Goal: Task Accomplishment & Management: Complete application form

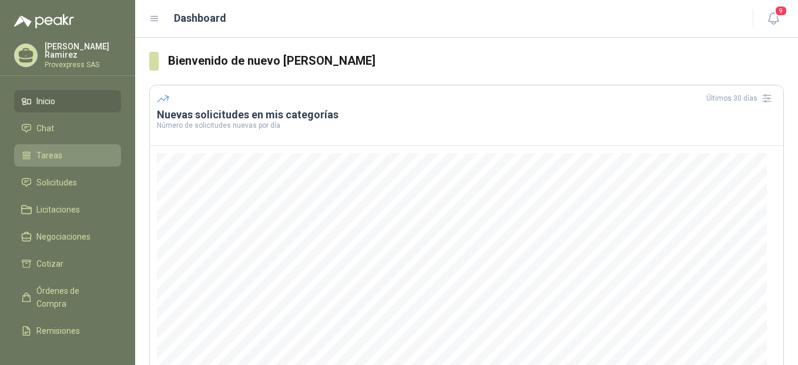
click at [51, 149] on span "Tareas" at bounding box center [49, 155] width 26 height 13
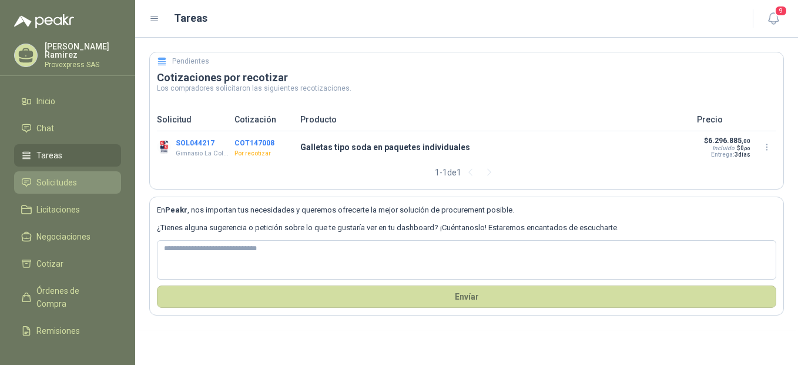
click at [66, 178] on span "Solicitudes" at bounding box center [56, 182] width 41 height 13
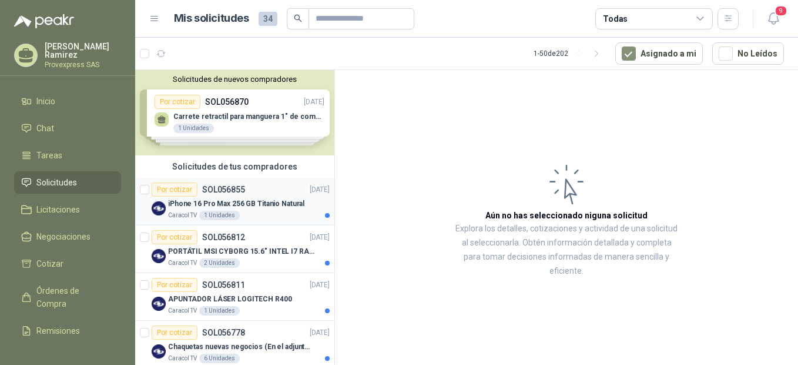
click at [176, 185] on div "Por cotizar" at bounding box center [175, 189] width 46 height 14
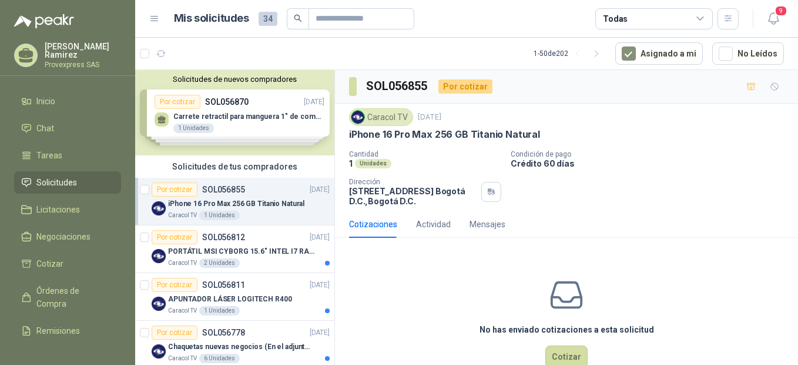
click at [654, 158] on p "Condición de pago" at bounding box center [652, 154] width 283 height 8
drag, startPoint x: 553, startPoint y: 132, endPoint x: 346, endPoint y: 135, distance: 207.0
click at [346, 135] on div "Caracol TV [DATE] iPhone 16 Pro Max 256 GB Titanio Natural Cantidad 1 Unidades …" at bounding box center [566, 156] width 463 height 107
drag, startPoint x: 346, startPoint y: 135, endPoint x: 352, endPoint y: 132, distance: 6.1
copy p "iPhone 16 Pro Max 256 GB Titanio Natural"
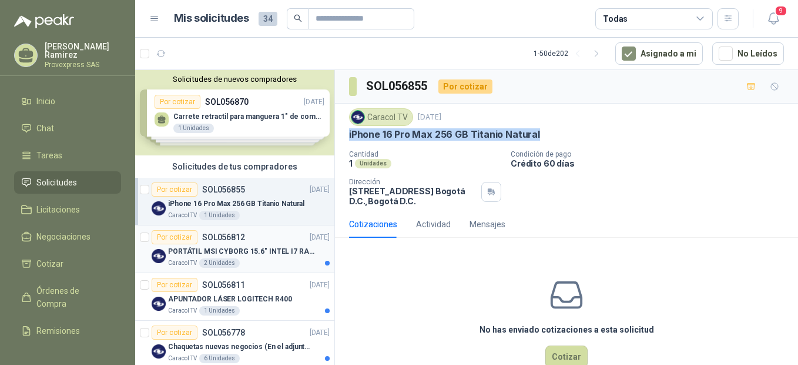
click at [166, 238] on div "Por cotizar" at bounding box center [175, 237] width 46 height 14
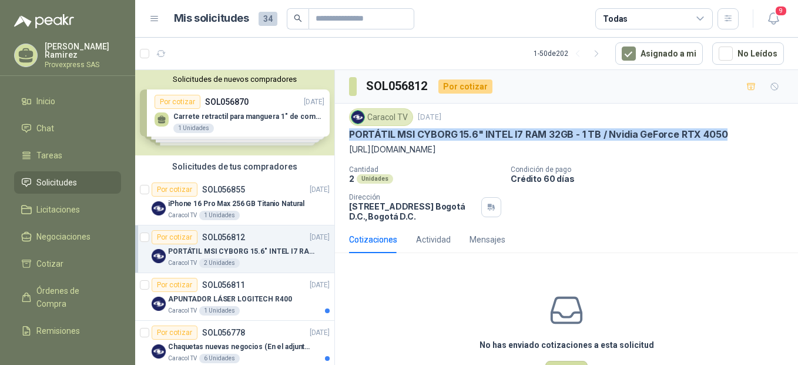
drag, startPoint x: 350, startPoint y: 133, endPoint x: 727, endPoint y: 132, distance: 376.9
click at [727, 132] on div "PORTÁTIL MSI CYBORG 15.6" INTEL I7 RAM 32GB - 1 TB / Nvidia GeForce RTX 4050" at bounding box center [566, 134] width 435 height 12
drag, startPoint x: 727, startPoint y: 132, endPoint x: 685, endPoint y: 132, distance: 41.7
copy p "PORTÁTIL MSI CYBORG 15.6" INTEL I7 RAM 32GB - 1 TB / Nvidia GeForce RTX 4050"
click at [163, 283] on div "Por cotizar" at bounding box center [175, 285] width 46 height 14
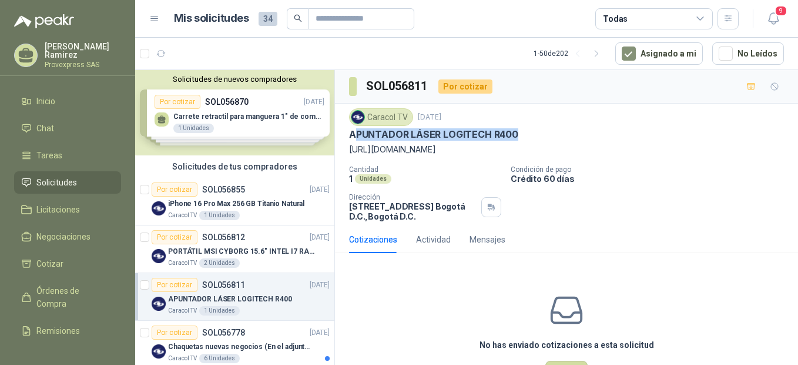
drag, startPoint x: 537, startPoint y: 129, endPoint x: 353, endPoint y: 129, distance: 184.0
click at [353, 129] on div "APUNTADOR LÁSER LOGITECH R400" at bounding box center [566, 134] width 435 height 12
drag, startPoint x: 353, startPoint y: 129, endPoint x: 545, endPoint y: 130, distance: 192.3
click at [545, 130] on div "Caracol TV [DATE] APUNTADOR LÁSER LOGITECH R400 [URL][DOMAIN_NAME] Cantidad 1 U…" at bounding box center [566, 164] width 463 height 122
drag, startPoint x: 545, startPoint y: 130, endPoint x: 510, endPoint y: 129, distance: 35.3
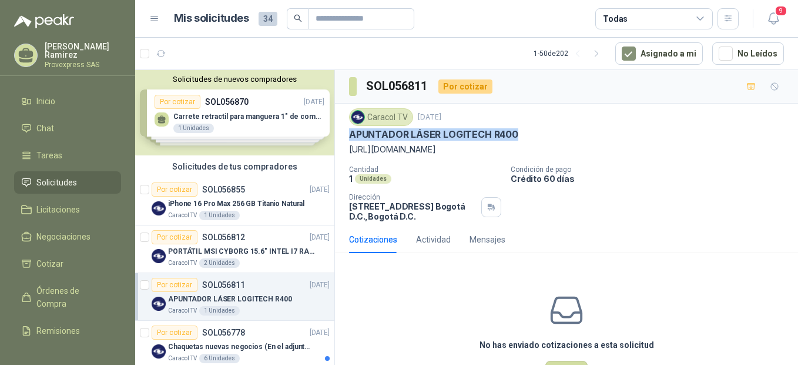
copy p "APUNTADOR LÁSER LOGITECH R400"
click at [178, 334] on div "Por cotizar" at bounding box center [175, 332] width 46 height 14
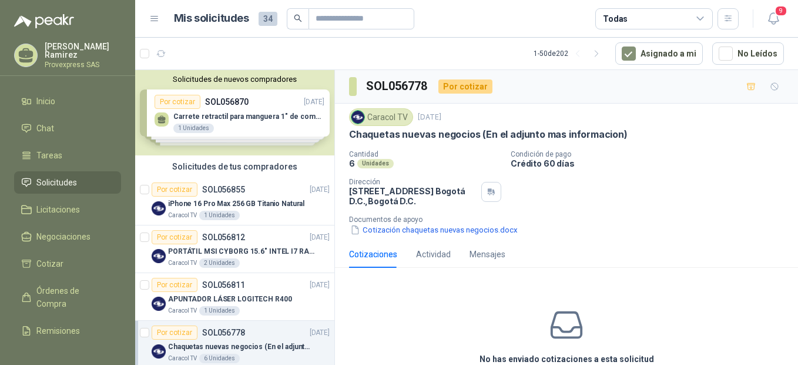
scroll to position [262, 0]
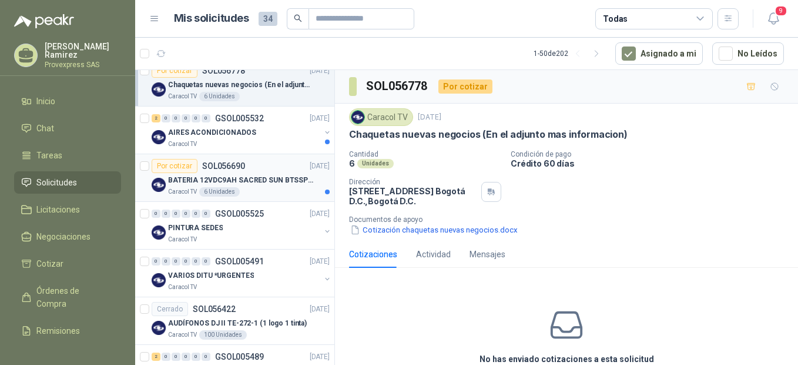
click at [173, 162] on div "Por cotizar" at bounding box center [175, 166] width 46 height 14
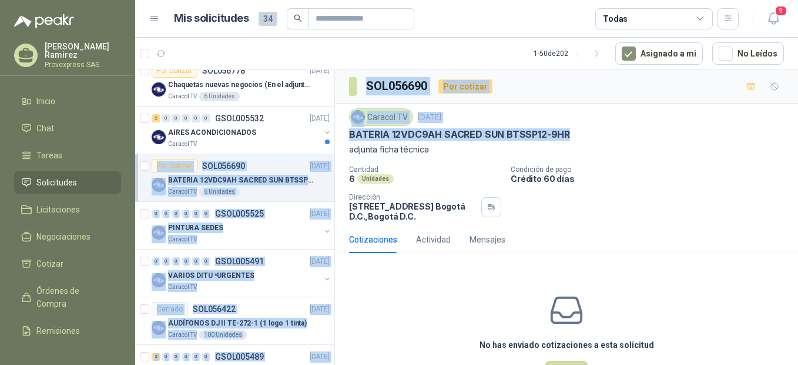
drag, startPoint x: 595, startPoint y: 128, endPoint x: 330, endPoint y: 142, distance: 265.0
click at [330, 142] on div "Solicitudes de nuevos compradores Por cotizar SOL056870 [DATE] Carrete retracti…" at bounding box center [466, 218] width 663 height 299
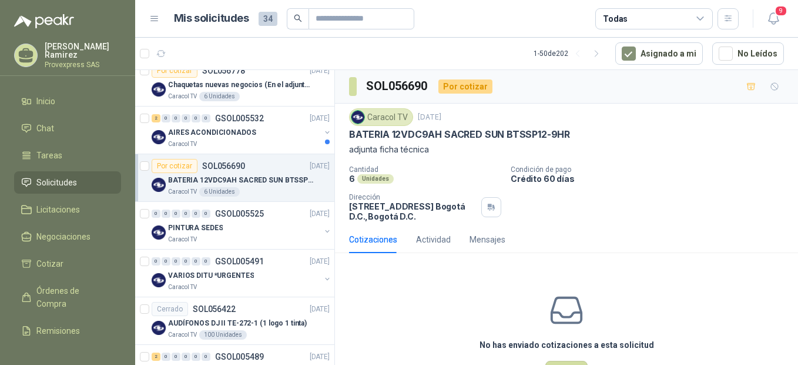
drag, startPoint x: 330, startPoint y: 142, endPoint x: 449, endPoint y: 162, distance: 120.3
click at [449, 162] on div "Caracol TV [DATE] BATERIA 12VDC9AH SACRED SUN BTSSP12-9HR adjunta ficha técnica…" at bounding box center [566, 164] width 435 height 113
drag, startPoint x: 350, startPoint y: 133, endPoint x: 571, endPoint y: 130, distance: 220.5
click at [571, 130] on div "BATERIA 12VDC9AH SACRED SUN BTSSP12-9HR" at bounding box center [566, 134] width 435 height 12
drag, startPoint x: 571, startPoint y: 130, endPoint x: 551, endPoint y: 132, distance: 20.1
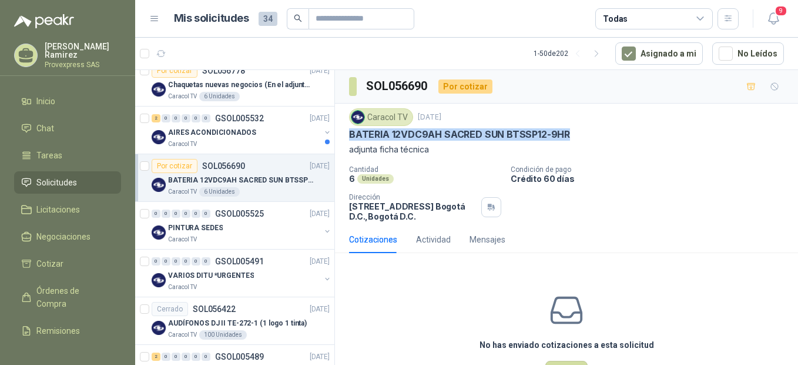
copy p "BATERIA 12VDC9AH SACRED SUN BTSSP12-9HR"
click at [59, 290] on span "Órdenes de Compra" at bounding box center [72, 297] width 73 height 26
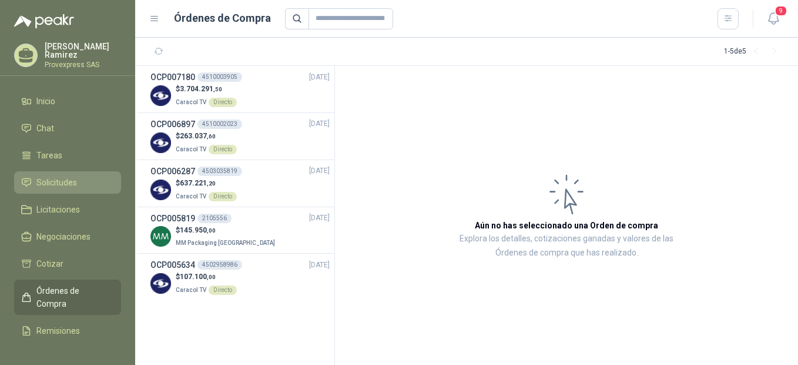
click at [57, 176] on span "Solicitudes" at bounding box center [56, 182] width 41 height 13
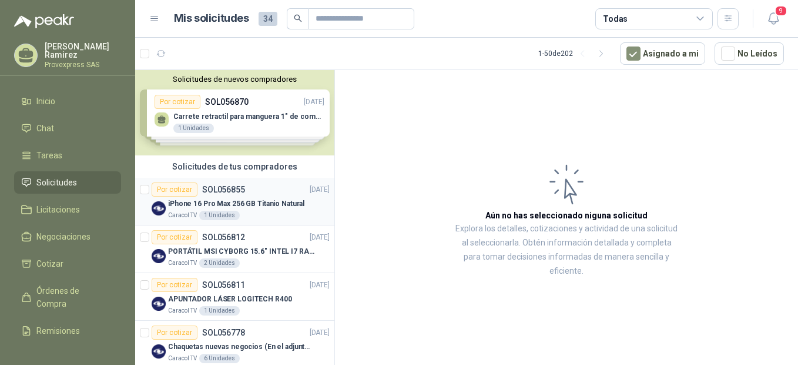
click at [179, 196] on div "Por cotizar" at bounding box center [175, 189] width 46 height 14
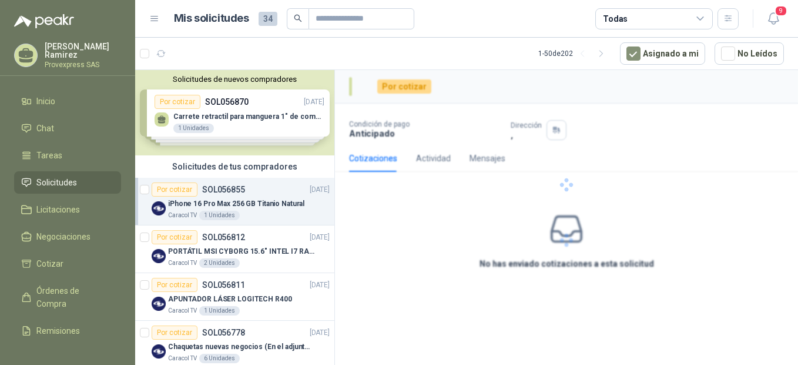
click at [170, 187] on div "Por cotizar" at bounding box center [175, 189] width 46 height 14
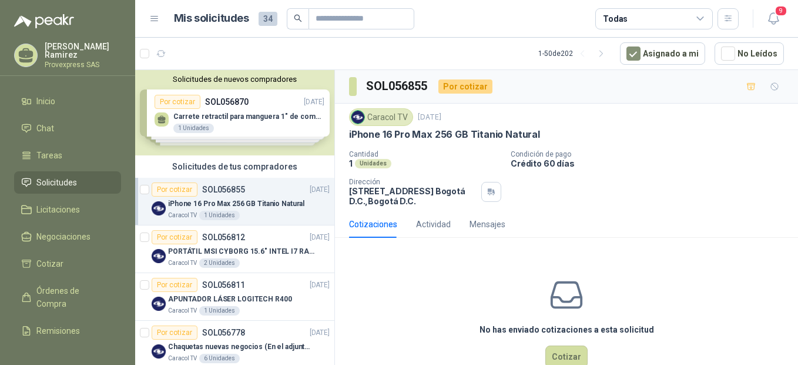
scroll to position [4, 0]
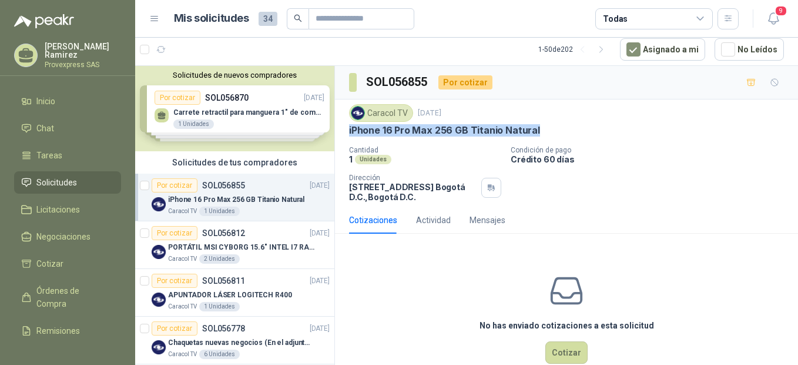
drag, startPoint x: 542, startPoint y: 131, endPoint x: 344, endPoint y: 125, distance: 197.6
click at [344, 125] on div "Caracol TV [DATE] iPhone 16 Pro Max 256 GB Titanio Natural Cantidad 1 Unidades …" at bounding box center [566, 152] width 463 height 107
drag, startPoint x: 344, startPoint y: 125, endPoint x: 353, endPoint y: 127, distance: 9.0
copy p "iPhone 16 Pro Max 256 GB Titanio Natural"
click at [179, 280] on div "Por cotizar" at bounding box center [175, 280] width 46 height 14
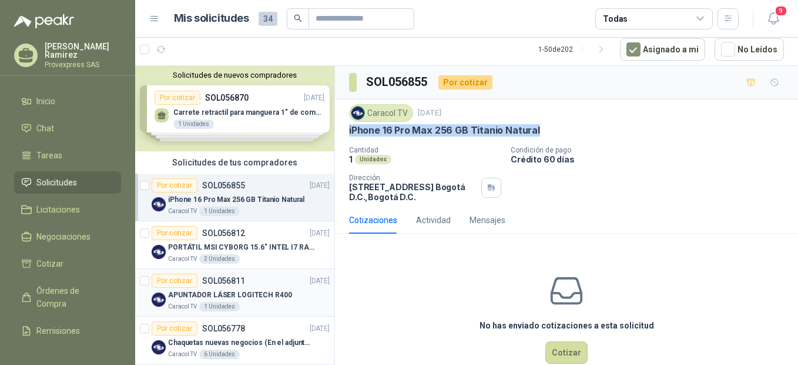
click at [179, 280] on div "Por cotizar" at bounding box center [175, 280] width 46 height 14
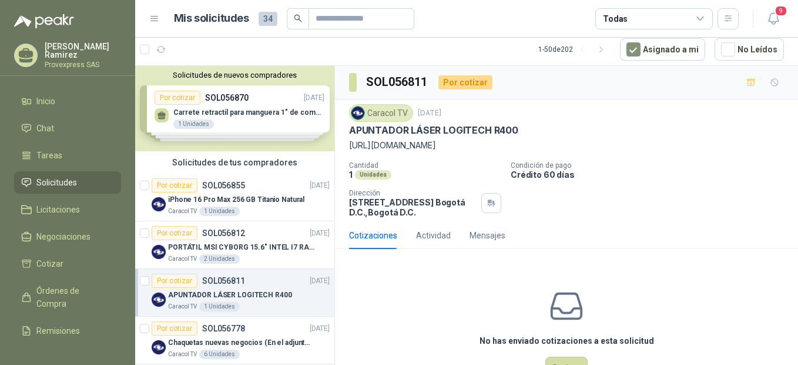
scroll to position [57, 0]
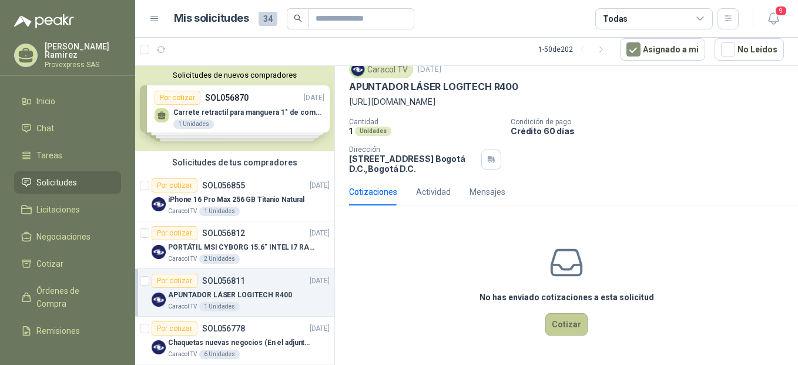
click at [560, 329] on button "Cotizar" at bounding box center [567, 324] width 42 height 22
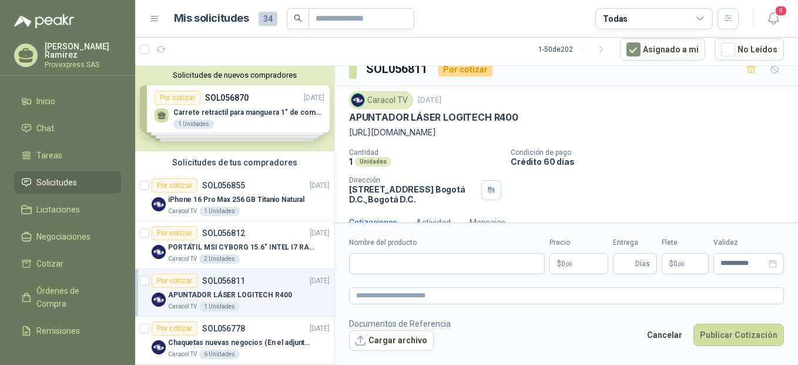
scroll to position [0, 0]
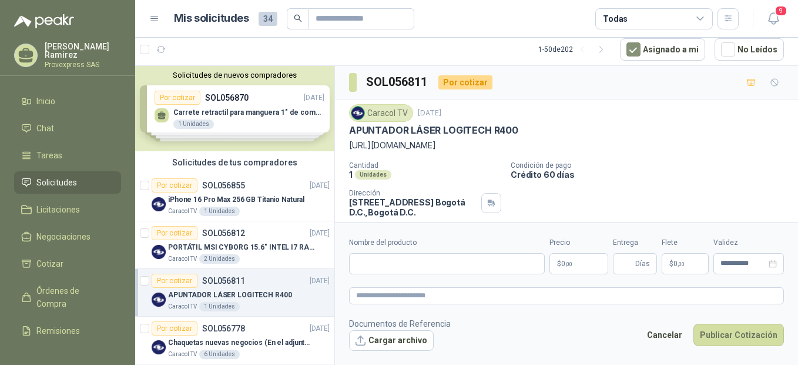
drag, startPoint x: 349, startPoint y: 145, endPoint x: 661, endPoint y: 154, distance: 311.7
click at [661, 152] on p "[URL][DOMAIN_NAME]" at bounding box center [566, 145] width 435 height 13
drag, startPoint x: 661, startPoint y: 154, endPoint x: 624, endPoint y: 152, distance: 37.1
copy p "[URL][DOMAIN_NAME]"
drag, startPoint x: 528, startPoint y: 124, endPoint x: 349, endPoint y: 133, distance: 179.0
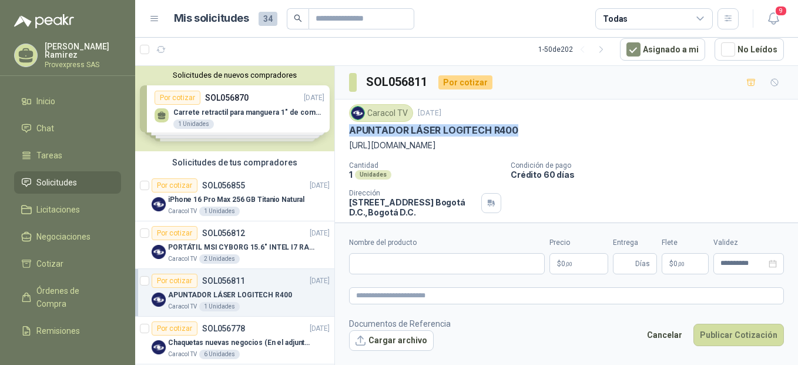
click at [349, 133] on div "APUNTADOR LÁSER LOGITECH R400" at bounding box center [566, 130] width 435 height 12
drag, startPoint x: 349, startPoint y: 133, endPoint x: 358, endPoint y: 133, distance: 8.8
copy p "APUNTADOR LÁSER LOGITECH R400"
click at [168, 187] on div "Por cotizar" at bounding box center [175, 185] width 46 height 14
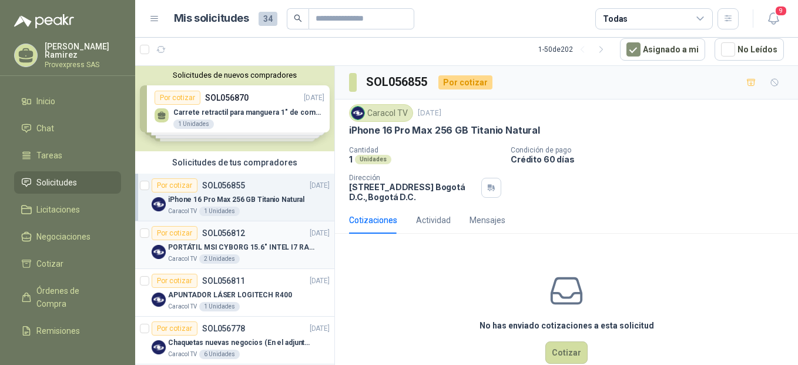
click at [168, 232] on div "Por cotizar" at bounding box center [175, 233] width 46 height 14
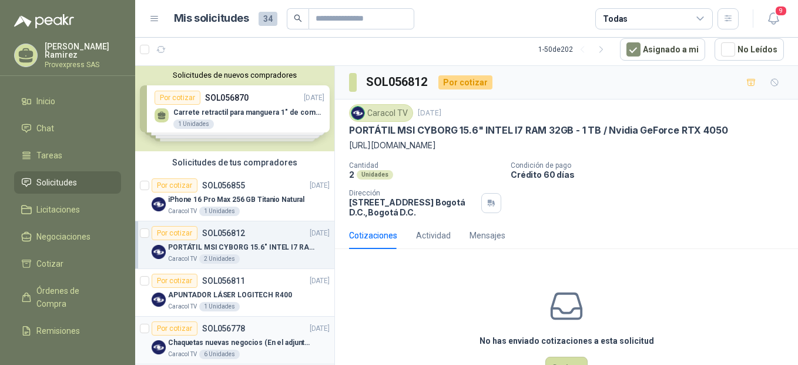
click at [172, 328] on div "Por cotizar" at bounding box center [175, 328] width 46 height 14
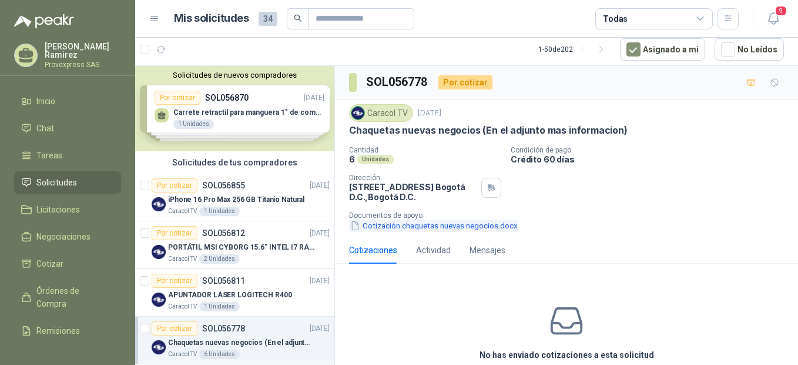
click at [409, 226] on button "Cotización chaquetas nuevas negocios.docx" at bounding box center [434, 225] width 170 height 12
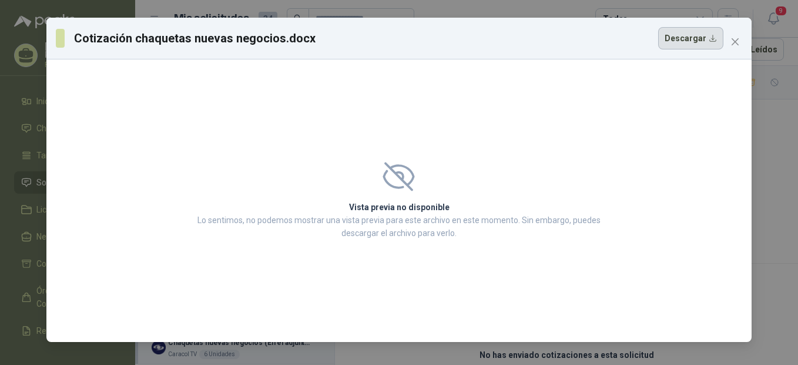
click at [709, 42] on button "Descargar" at bounding box center [691, 38] width 65 height 22
click at [736, 41] on icon "close" at bounding box center [735, 41] width 9 height 9
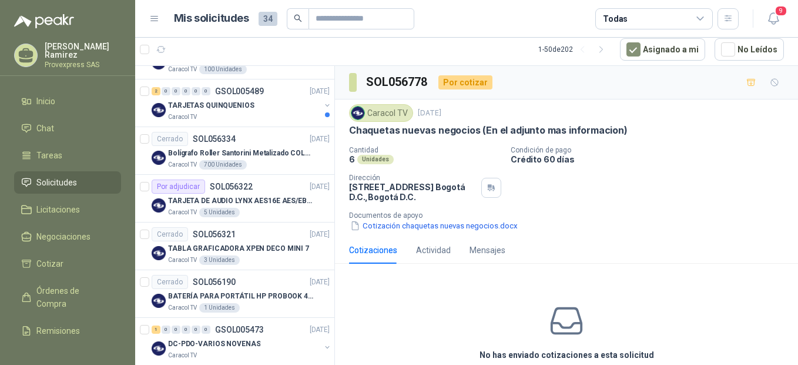
scroll to position [784, 0]
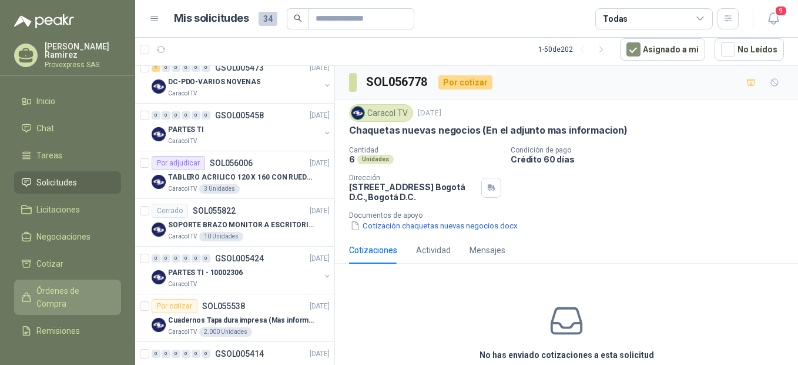
click at [69, 286] on span "Órdenes de Compra" at bounding box center [72, 297] width 73 height 26
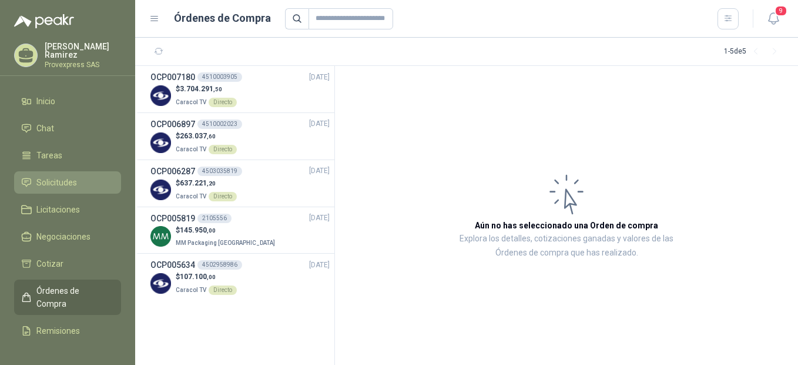
click at [62, 173] on link "Solicitudes" at bounding box center [67, 182] width 107 height 22
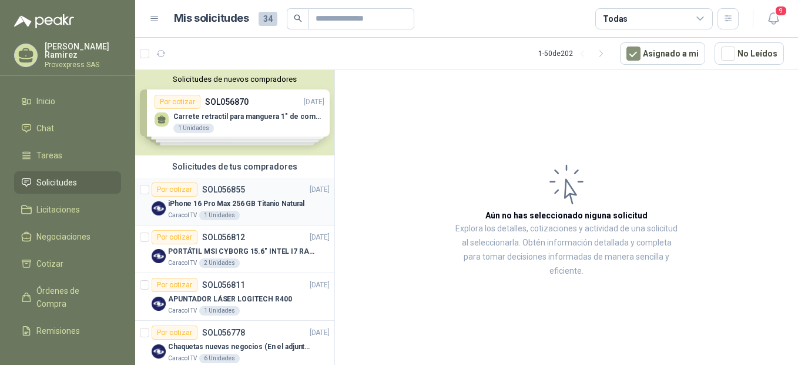
click at [163, 192] on div "Por cotizar" at bounding box center [175, 189] width 46 height 14
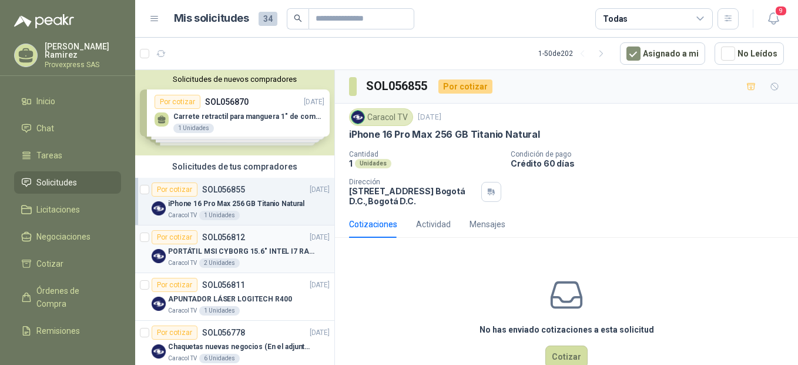
click at [169, 236] on div "Por cotizar" at bounding box center [175, 237] width 46 height 14
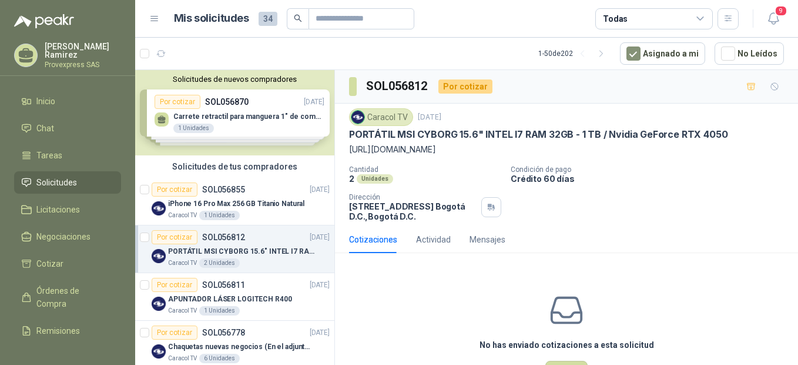
click at [171, 238] on div "Por cotizar" at bounding box center [175, 237] width 46 height 14
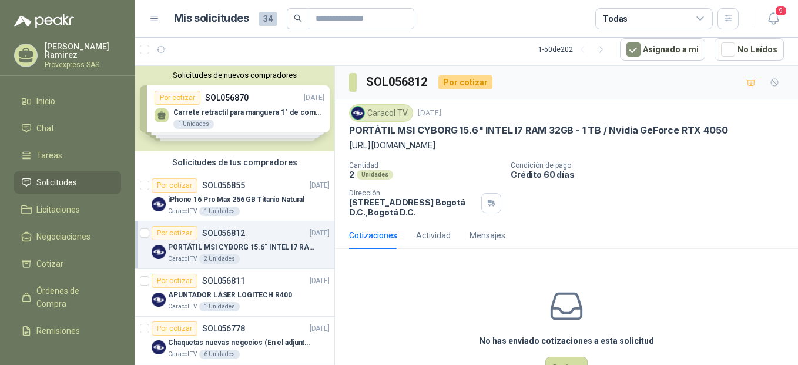
drag, startPoint x: 345, startPoint y: 145, endPoint x: 611, endPoint y: 156, distance: 266.0
click at [611, 156] on div "Caracol TV [DATE] PORTÁTIL MSI CYBORG 15.6" INTEL I7 RAM 32GB - 1 TB / Nvidia G…" at bounding box center [566, 160] width 463 height 122
drag, startPoint x: 611, startPoint y: 156, endPoint x: 563, endPoint y: 145, distance: 48.9
copy p "[URL][DOMAIN_NAME]?"
drag, startPoint x: 432, startPoint y: 80, endPoint x: 365, endPoint y: 86, distance: 67.3
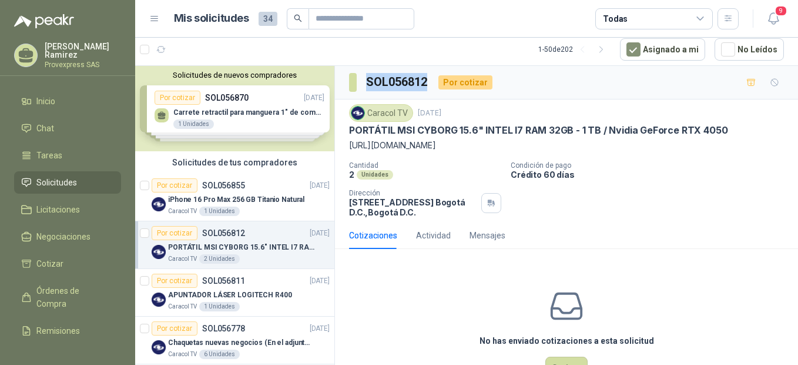
click at [365, 86] on div "SOL056812 Por cotizar" at bounding box center [420, 82] width 143 height 19
click at [499, 84] on div "SOL056812 Por cotizar" at bounding box center [566, 83] width 463 height 34
drag, startPoint x: 429, startPoint y: 81, endPoint x: 369, endPoint y: 82, distance: 60.0
click at [369, 82] on h3 "SOL056812" at bounding box center [397, 82] width 63 height 18
copy h3 "SOL056812"
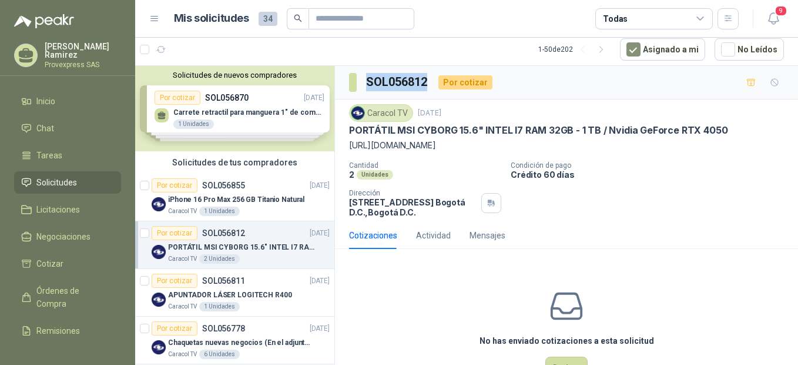
scroll to position [70, 0]
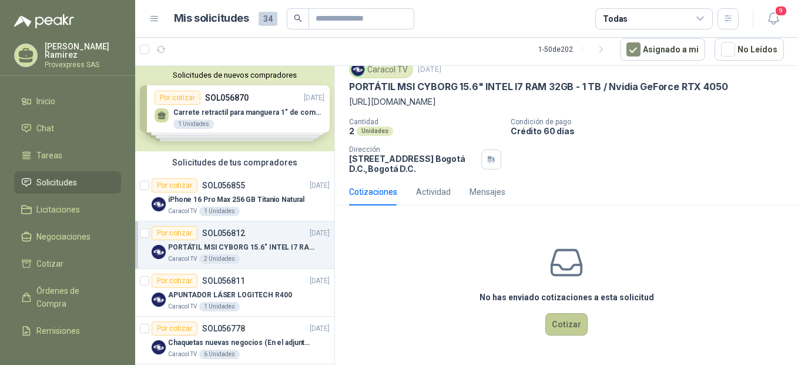
click at [560, 325] on button "Cotizar" at bounding box center [567, 324] width 42 height 22
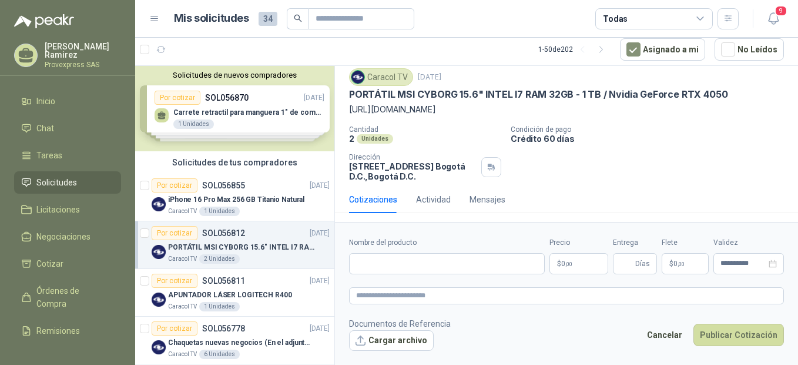
scroll to position [62, 0]
click at [363, 273] on input "Nombre del producto" at bounding box center [447, 263] width 196 height 21
click at [350, 88] on p "PORTÁTIL MSI CYBORG 15.6" INTEL I7 RAM 32GB - 1 TB / Nvidia GeForce RTX 4050" at bounding box center [538, 94] width 379 height 12
click at [361, 262] on input "Nombre del producto" at bounding box center [447, 263] width 196 height 21
paste input "**********"
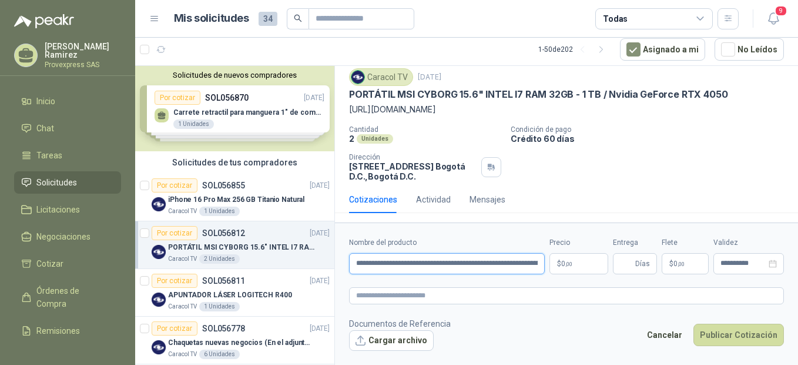
scroll to position [0, 200]
type input "**********"
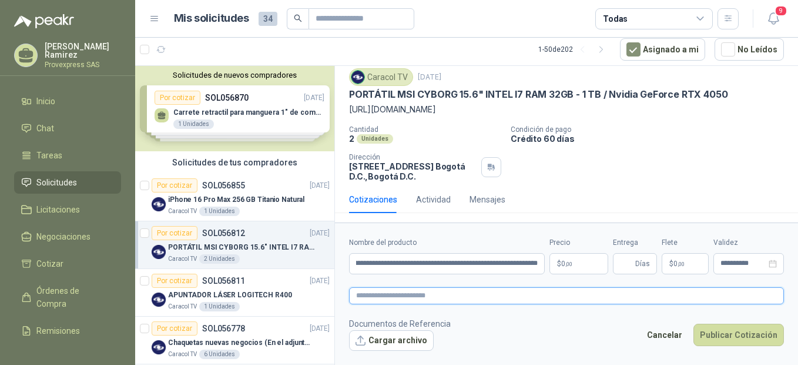
scroll to position [0, 0]
click at [379, 298] on textarea at bounding box center [566, 295] width 435 height 17
paste textarea "**********"
type textarea "**********"
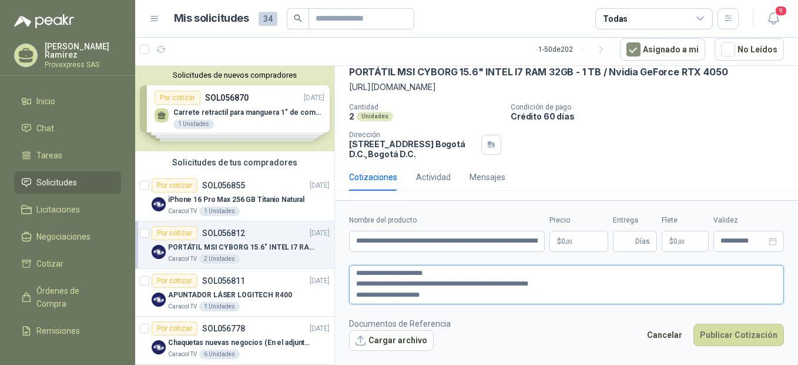
type textarea "**********"
click at [578, 238] on p "$ 0 ,00" at bounding box center [579, 240] width 59 height 21
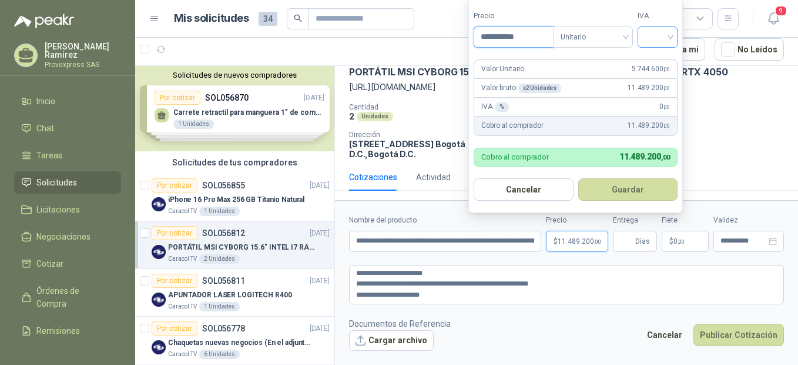
click at [678, 35] on div at bounding box center [658, 36] width 40 height 21
type input "**********"
click at [667, 59] on div "19%" at bounding box center [661, 61] width 22 height 13
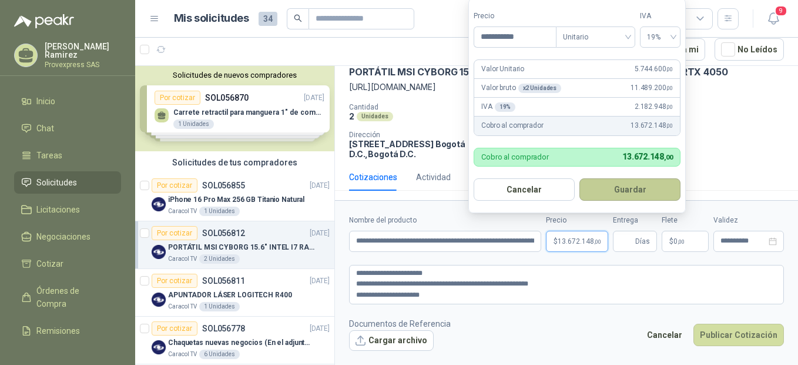
click at [621, 185] on button "Guardar" at bounding box center [630, 189] width 101 height 22
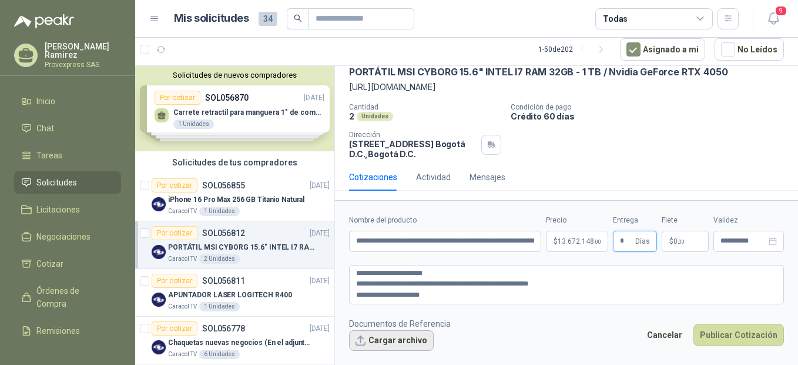
type input "*"
click at [369, 339] on button "Cargar archivo" at bounding box center [391, 340] width 85 height 21
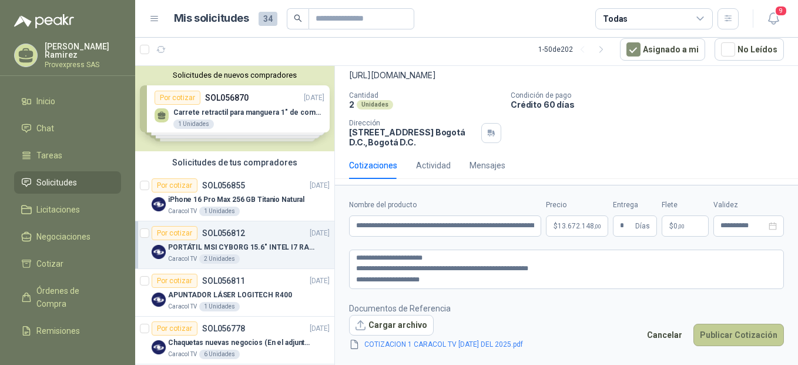
click at [724, 329] on button "Publicar Cotización" at bounding box center [739, 334] width 91 height 22
drag, startPoint x: 381, startPoint y: 283, endPoint x: 355, endPoint y: 280, distance: 26.6
click at [355, 280] on textarea "**********" at bounding box center [566, 268] width 435 height 39
type textarea "**********"
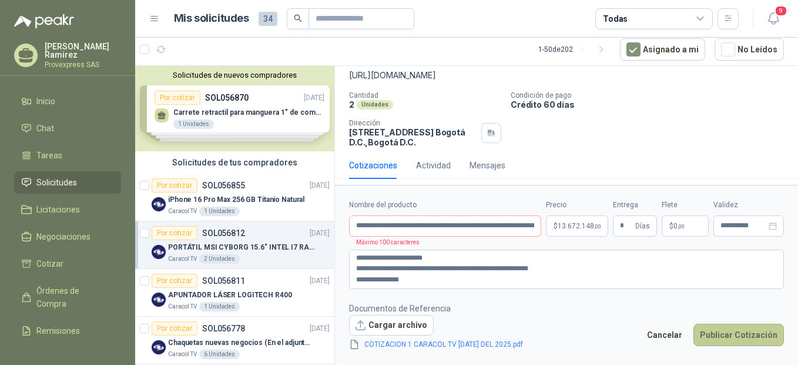
click at [737, 332] on button "Publicar Cotización" at bounding box center [739, 334] width 91 height 22
click at [392, 221] on input "**********" at bounding box center [445, 225] width 192 height 21
click at [373, 256] on textarea "**********" at bounding box center [566, 268] width 435 height 39
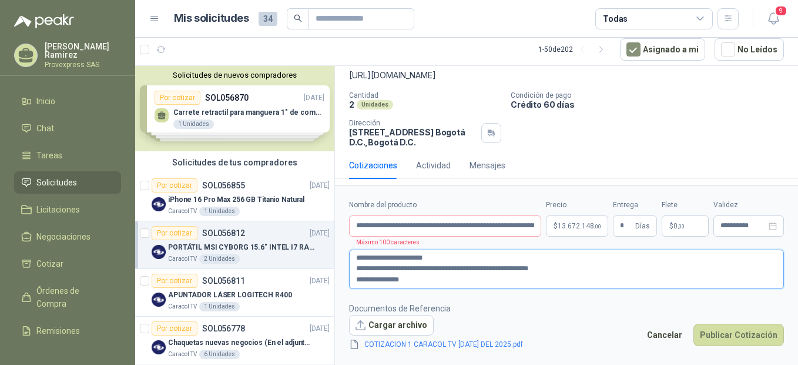
type textarea "**********"
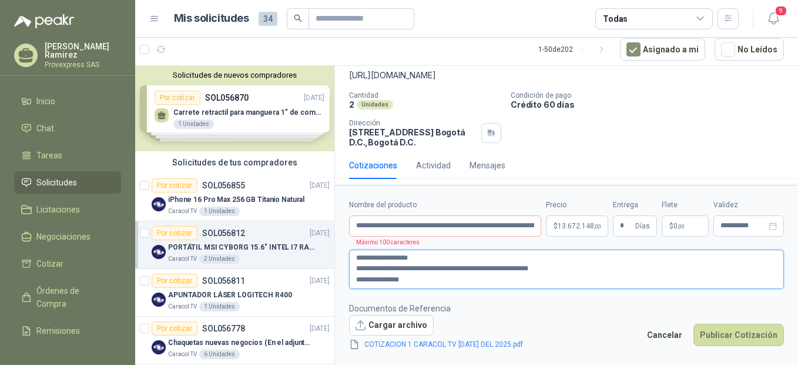
type textarea "**********"
click at [749, 326] on button "Publicar Cotización" at bounding box center [739, 334] width 91 height 22
click at [750, 330] on button "Publicar Cotización" at bounding box center [739, 334] width 91 height 22
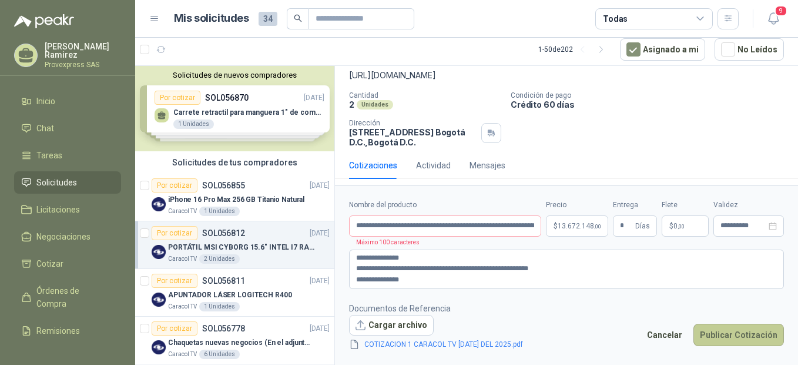
click at [750, 330] on button "Publicar Cotización" at bounding box center [739, 334] width 91 height 22
click at [393, 227] on input "**********" at bounding box center [445, 225] width 192 height 21
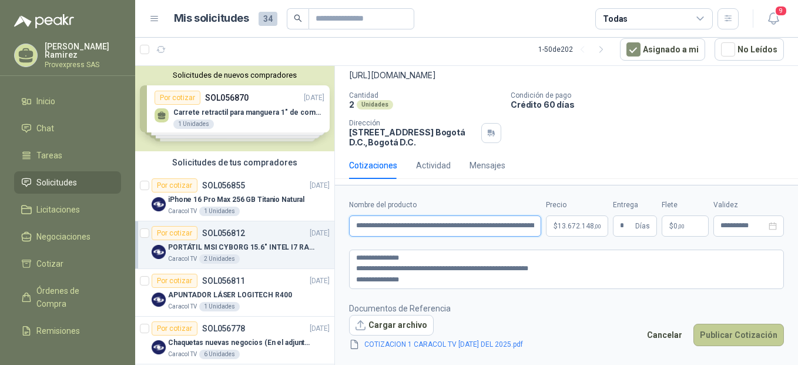
type input "**********"
click at [740, 335] on button "Publicar Cotización" at bounding box center [739, 334] width 91 height 22
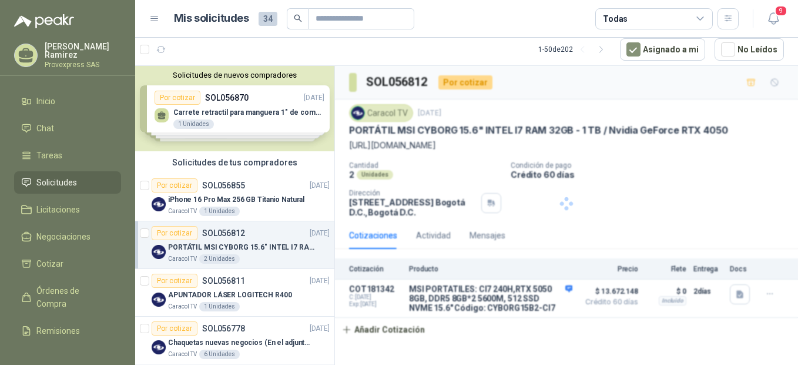
scroll to position [4, 0]
click at [176, 185] on div "Por cotizar" at bounding box center [175, 185] width 46 height 14
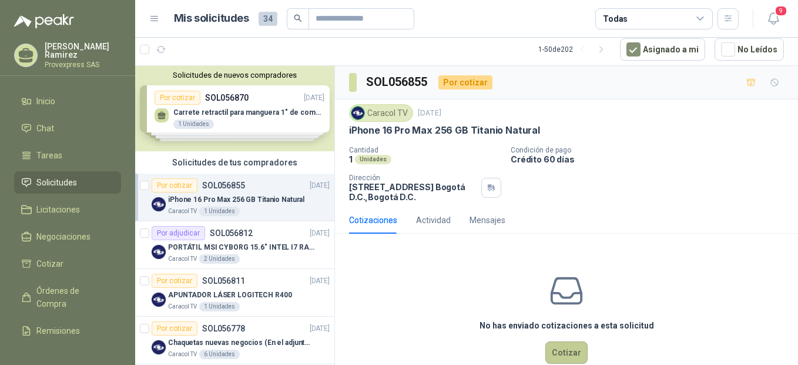
click at [567, 352] on button "Cotizar" at bounding box center [567, 352] width 42 height 22
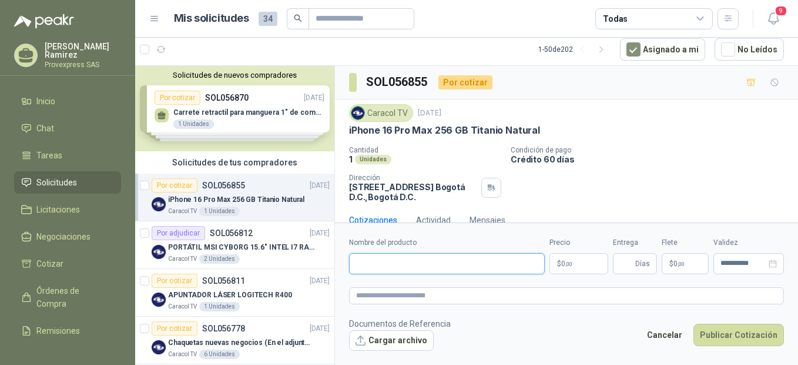
click at [360, 260] on input "Nombre del producto" at bounding box center [447, 263] width 196 height 21
paste input "*********"
drag, startPoint x: 412, startPoint y: 259, endPoint x: 351, endPoint y: 267, distance: 61.1
click at [351, 267] on input "*********" at bounding box center [447, 263] width 196 height 21
type input "*********"
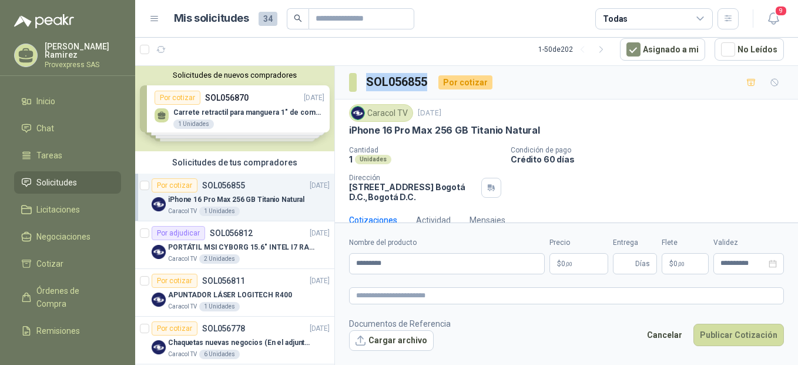
drag, startPoint x: 434, startPoint y: 77, endPoint x: 363, endPoint y: 86, distance: 71.7
click at [363, 86] on div "SOL056855 Por cotizar" at bounding box center [420, 82] width 143 height 19
drag, startPoint x: 363, startPoint y: 86, endPoint x: 368, endPoint y: 80, distance: 7.9
drag, startPoint x: 399, startPoint y: 266, endPoint x: 351, endPoint y: 264, distance: 47.7
click at [351, 264] on input "*********" at bounding box center [447, 263] width 196 height 21
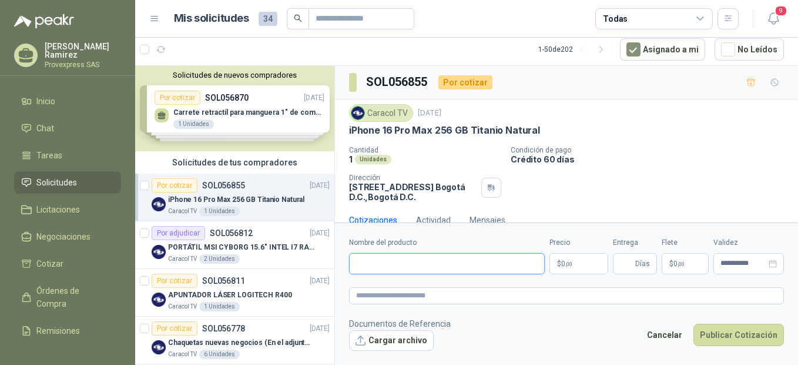
click at [361, 268] on input "Nombre del producto" at bounding box center [447, 263] width 196 height 21
paste input "**********"
type input "**********"
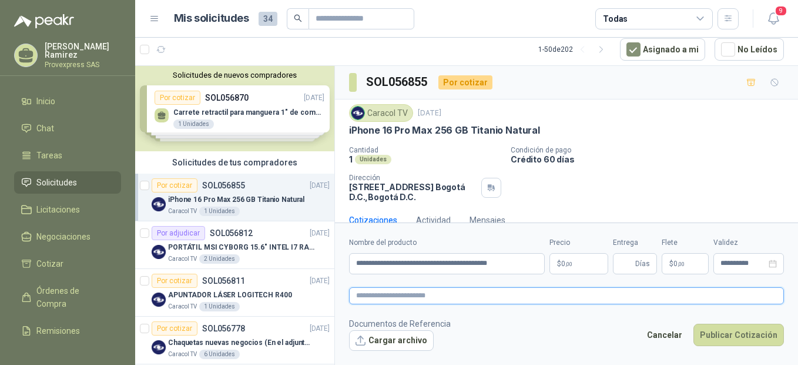
click at [370, 301] on textarea at bounding box center [566, 295] width 435 height 17
paste textarea "**********"
type textarea "**********"
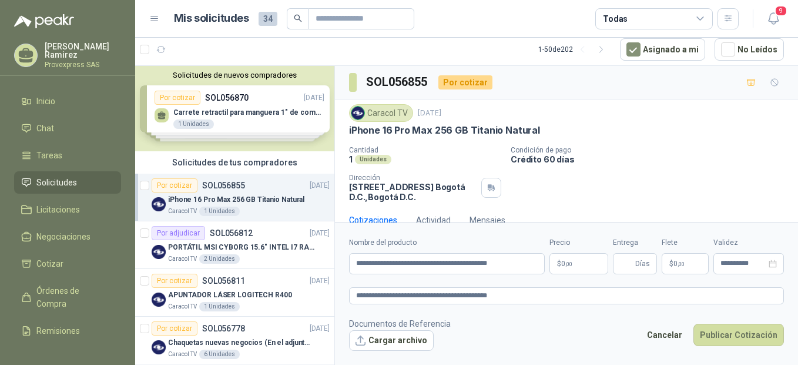
click at [577, 259] on p "$ 0 ,00" at bounding box center [579, 263] width 59 height 21
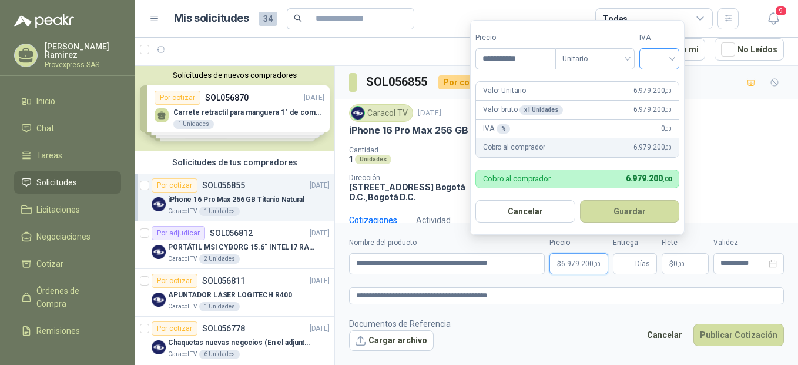
click at [680, 53] on div at bounding box center [660, 58] width 40 height 21
type input "**********"
click at [667, 80] on div "19%" at bounding box center [662, 82] width 22 height 13
click at [638, 215] on button "Guardar" at bounding box center [632, 211] width 101 height 22
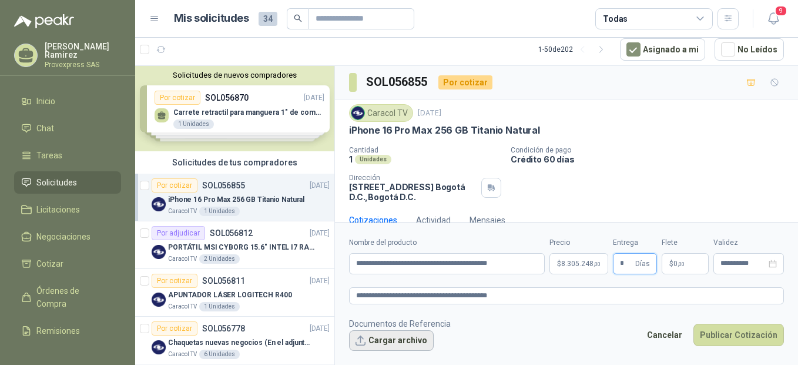
type input "*"
click at [370, 333] on button "Cargar archivo" at bounding box center [391, 340] width 85 height 21
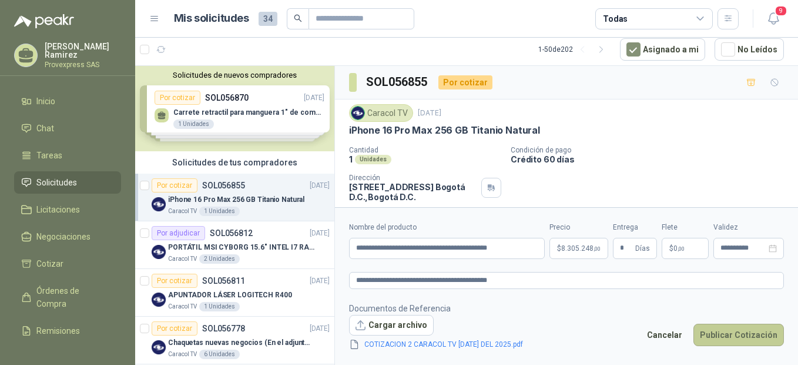
click at [739, 332] on button "Publicar Cotización" at bounding box center [739, 334] width 91 height 22
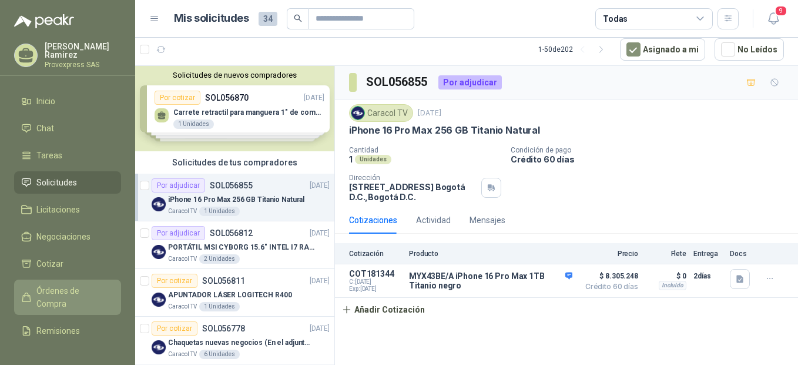
click at [50, 290] on span "Órdenes de Compra" at bounding box center [72, 297] width 73 height 26
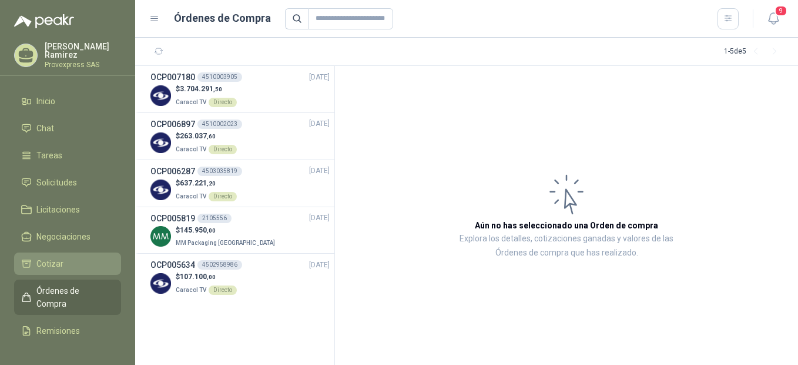
click at [44, 262] on span "Cotizar" at bounding box center [49, 263] width 27 height 13
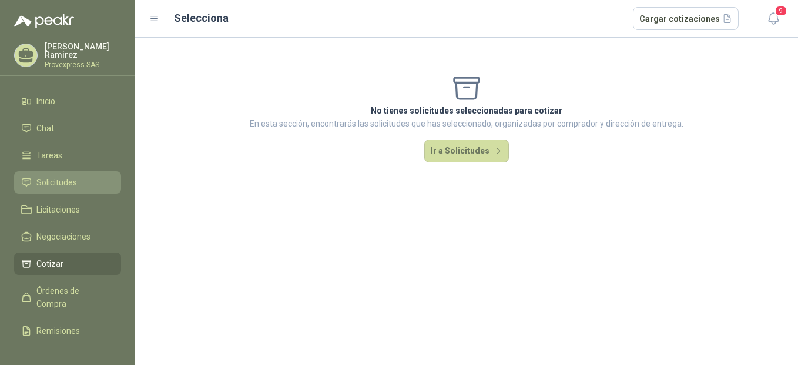
click at [59, 176] on span "Solicitudes" at bounding box center [56, 182] width 41 height 13
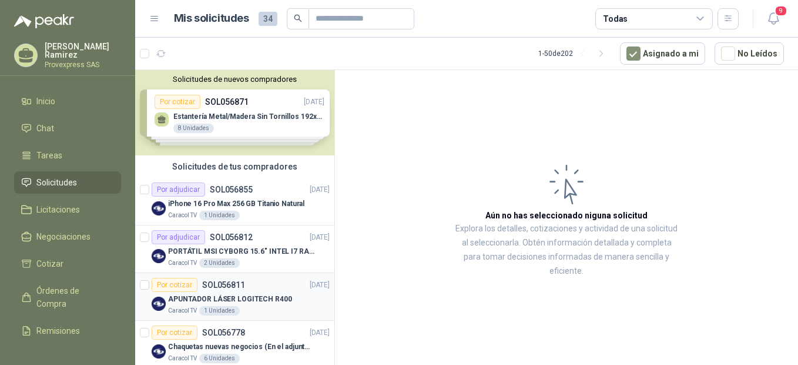
click at [161, 282] on div "Por cotizar" at bounding box center [175, 285] width 46 height 14
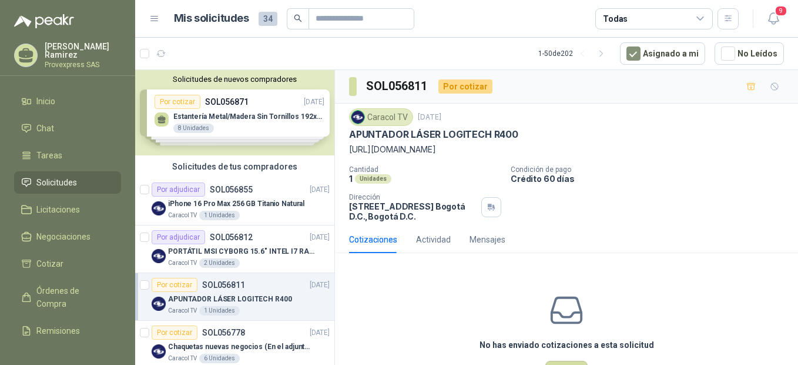
scroll to position [262, 0]
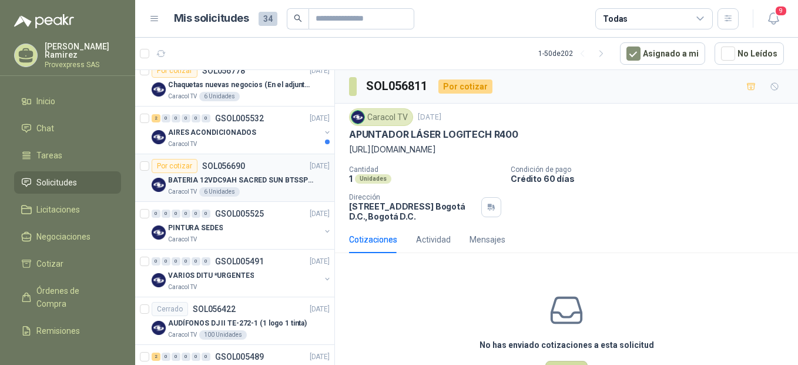
click at [163, 164] on div "Por cotizar" at bounding box center [175, 166] width 46 height 14
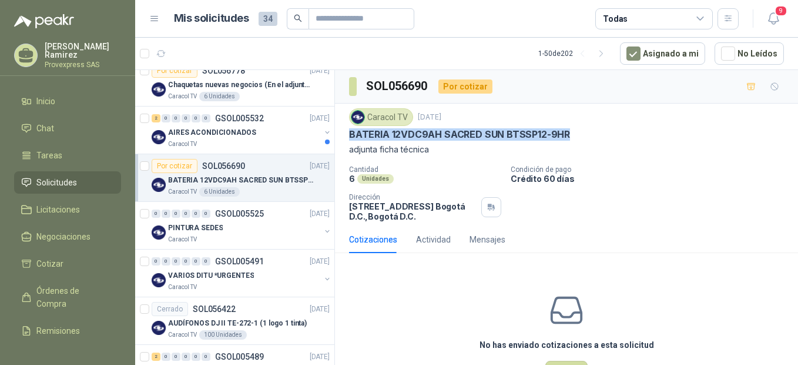
drag, startPoint x: 576, startPoint y: 133, endPoint x: 348, endPoint y: 137, distance: 227.6
click at [348, 137] on div "Caracol TV [DATE] BATERIA 12VDC9AH SACRED SUN BTSSP12-9HR adjunta ficha técnica…" at bounding box center [566, 164] width 463 height 122
drag, startPoint x: 348, startPoint y: 137, endPoint x: 463, endPoint y: 132, distance: 115.4
click at [572, 129] on div "BATERIA 12VDC9AH SACRED SUN BTSSP12-9HR" at bounding box center [566, 134] width 435 height 12
drag, startPoint x: 572, startPoint y: 130, endPoint x: 360, endPoint y: 140, distance: 211.9
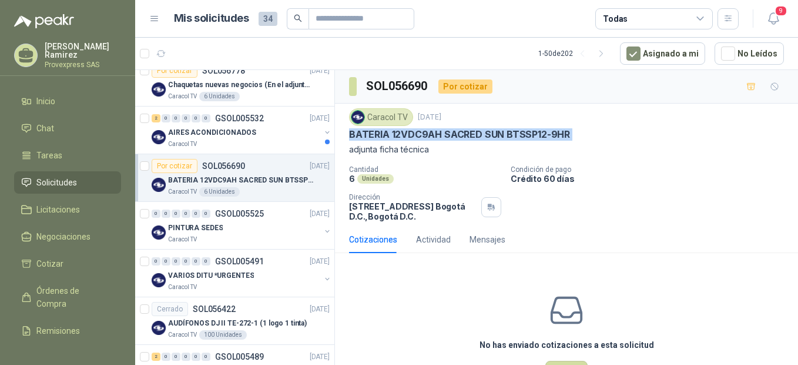
click at [360, 140] on div "BATERIA 12VDC9AH SACRED SUN BTSSP12-9HR" at bounding box center [566, 134] width 435 height 12
drag, startPoint x: 360, startPoint y: 140, endPoint x: 416, endPoint y: 133, distance: 55.7
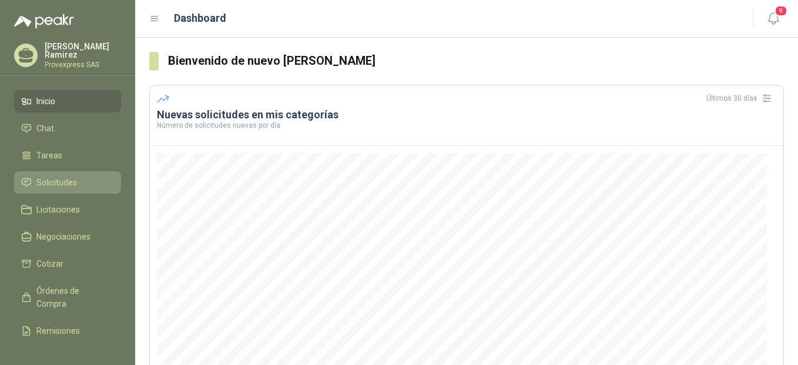
click at [56, 179] on span "Solicitudes" at bounding box center [56, 182] width 41 height 13
